Goal: Transaction & Acquisition: Purchase product/service

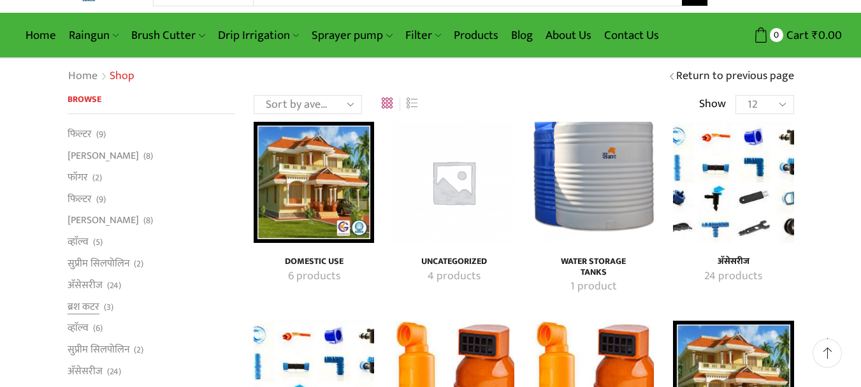
scroll to position [64, 0]
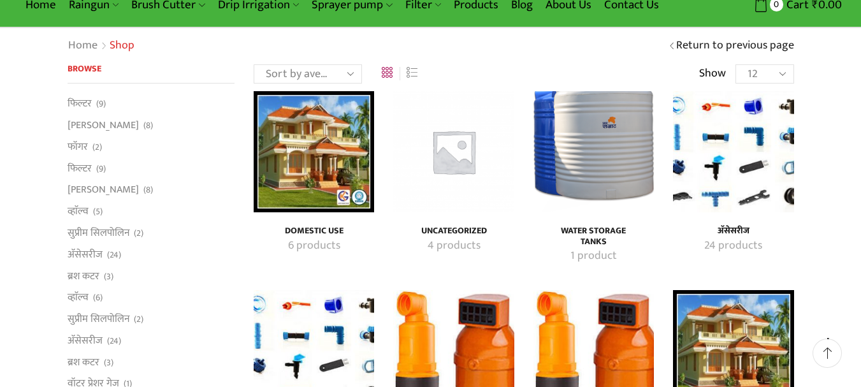
type input "[EMAIL_ADDRESS][DOMAIN_NAME]"
click at [295, 192] on img "Visit product category Domestic Use" at bounding box center [314, 151] width 120 height 120
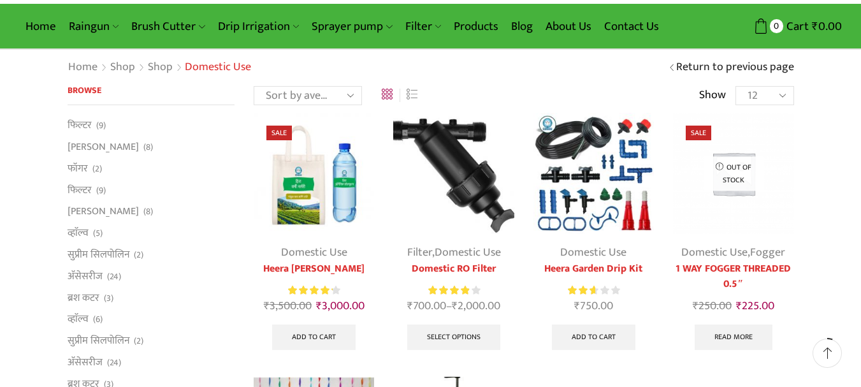
scroll to position [64, 0]
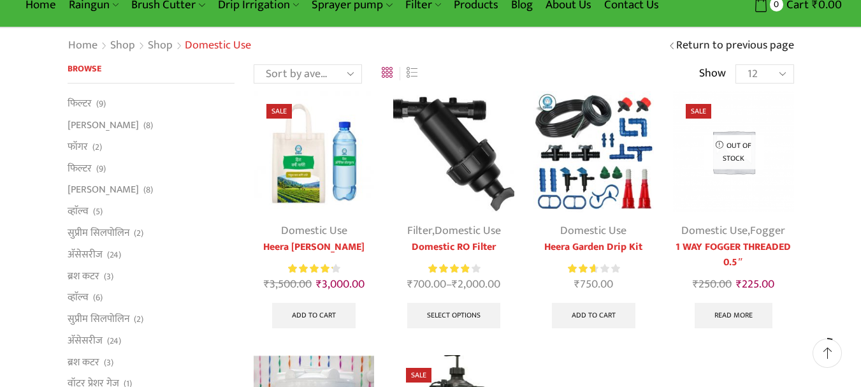
type input "[EMAIL_ADDRESS][DOMAIN_NAME]"
click at [580, 197] on img at bounding box center [593, 151] width 120 height 120
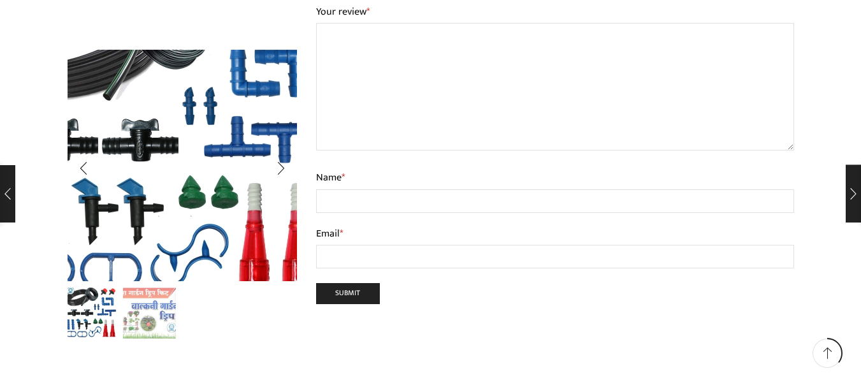
scroll to position [1784, 0]
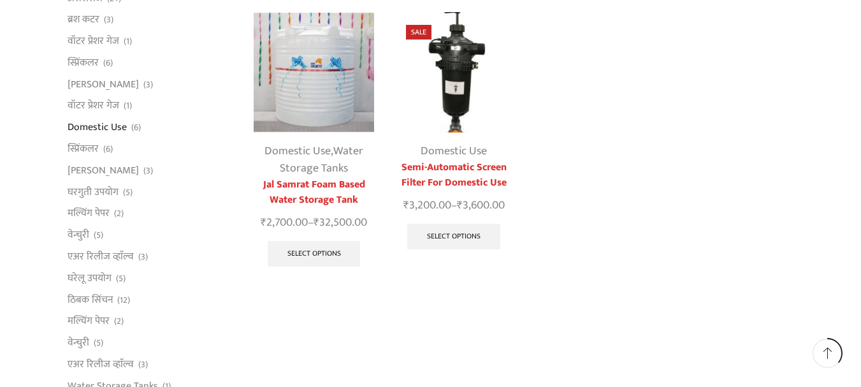
scroll to position [384, 0]
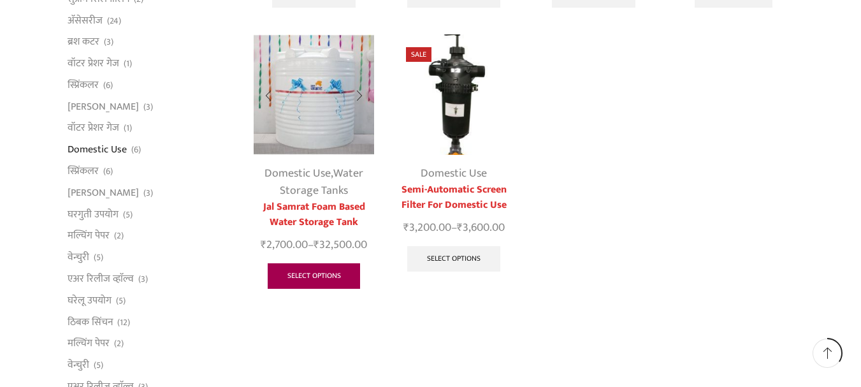
type input "[EMAIL_ADDRESS][DOMAIN_NAME]"
click at [314, 281] on link "Select options" at bounding box center [314, 275] width 93 height 25
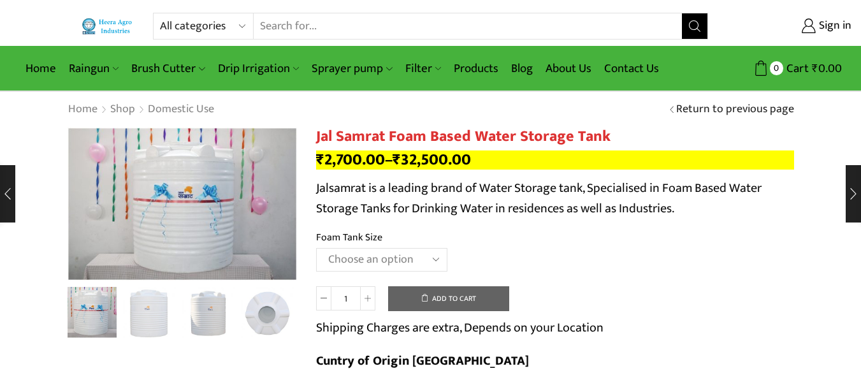
type input "[EMAIL_ADDRESS][DOMAIN_NAME]"
click at [385, 258] on select "Choose an option 300 Liter 500 Liter 750 Liter 1000 Liter 1500 Liter 2000 Liter…" at bounding box center [381, 260] width 131 height 24
select select "5000 Liter"
click at [316, 248] on select "Choose an option 300 Liter 500 Liter 750 Liter 1000 Liter 1500 Liter 2000 Liter…" at bounding box center [381, 260] width 131 height 24
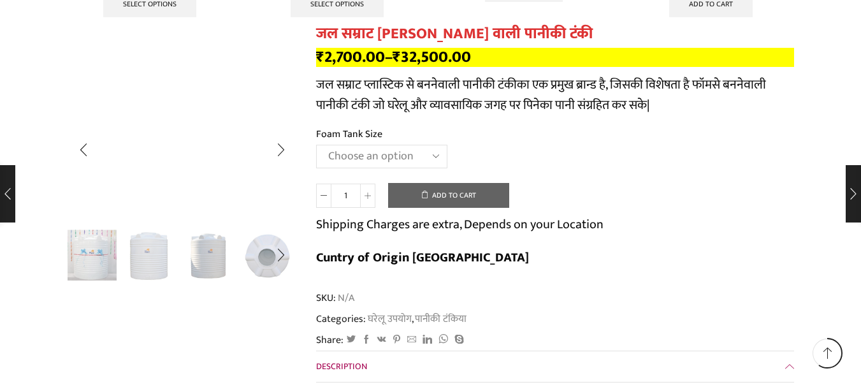
scroll to position [2103, 0]
